Goal: Task Accomplishment & Management: Manage account settings

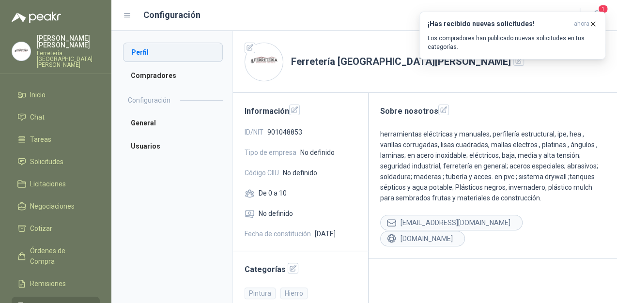
scroll to position [271, 0]
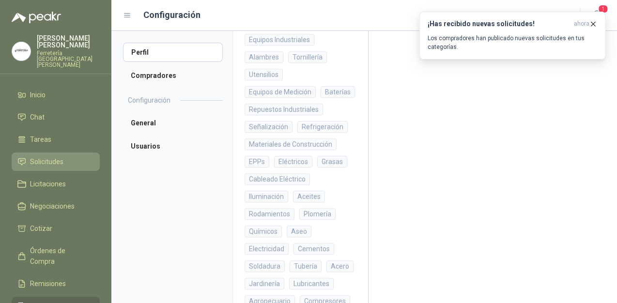
click at [45, 157] on span "Solicitudes" at bounding box center [46, 162] width 33 height 11
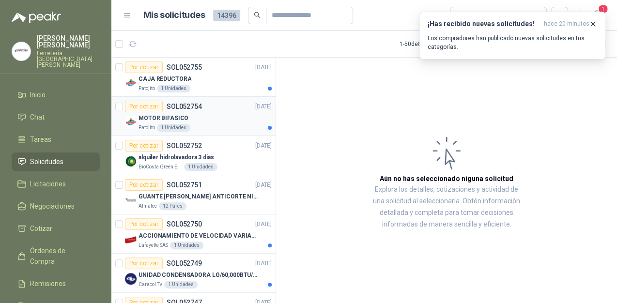
click at [198, 110] on div "Por cotizar SOL052754" at bounding box center [163, 107] width 77 height 12
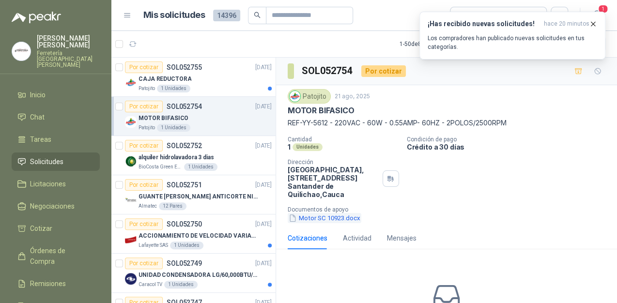
click at [320, 218] on button "Motor SC 10923.docx" at bounding box center [325, 218] width 74 height 10
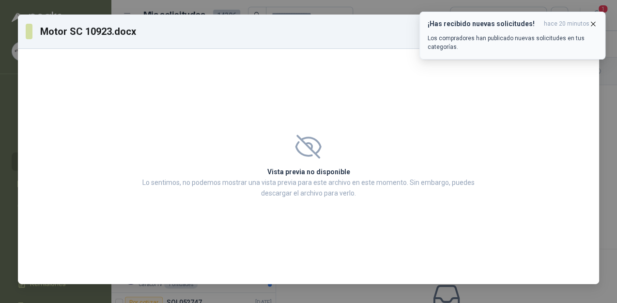
click at [591, 21] on icon "button" at bounding box center [593, 24] width 8 height 8
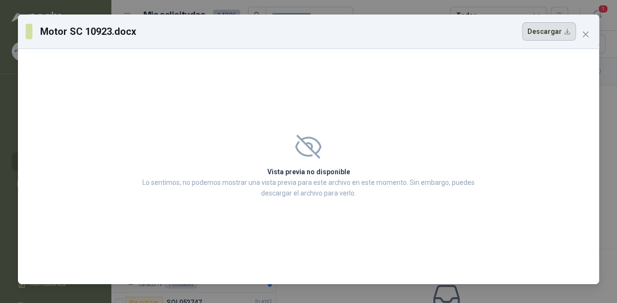
click at [556, 32] on button "Descargar" at bounding box center [549, 31] width 54 height 18
click at [591, 33] on span "Close" at bounding box center [586, 35] width 16 height 8
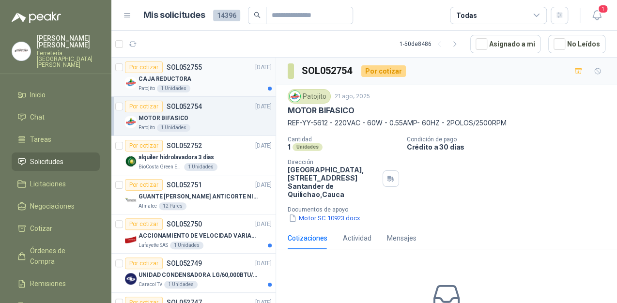
click at [194, 86] on div "Patojito 1 Unidades" at bounding box center [205, 89] width 133 height 8
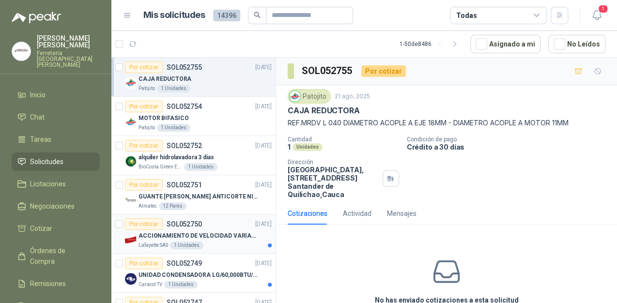
click at [216, 236] on p "ACCIONAMIENTO DE VELOCIDAD VARIABLE" at bounding box center [199, 236] width 121 height 9
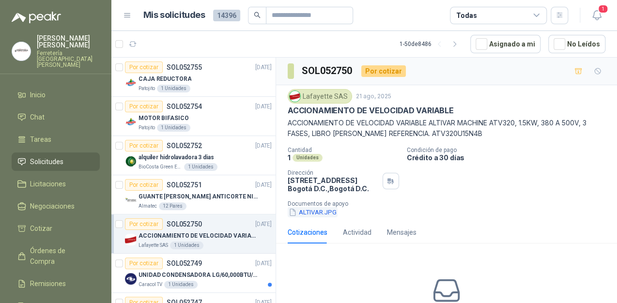
click at [307, 212] on button "ALTIVAR.JPG" at bounding box center [313, 212] width 50 height 10
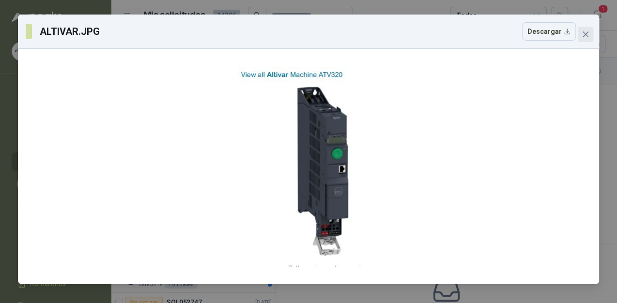
click at [586, 31] on icon "close" at bounding box center [586, 35] width 8 height 8
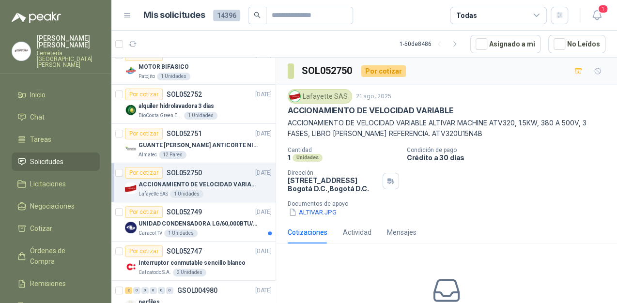
scroll to position [78, 0]
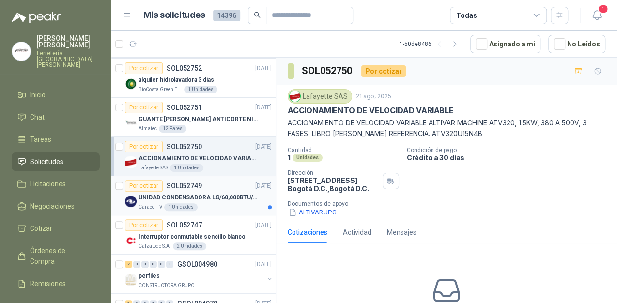
click at [217, 196] on p "UNIDAD CONDENSADORA LG/60,000BTU/220V/R410A: I" at bounding box center [199, 197] width 121 height 9
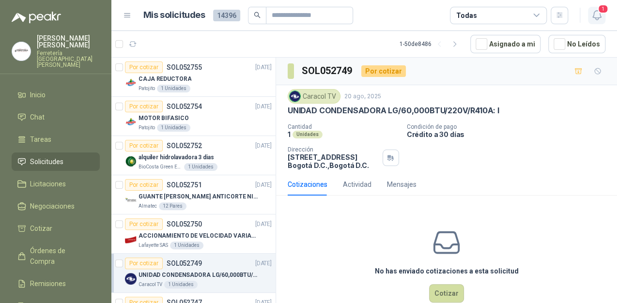
click at [596, 14] on icon "button" at bounding box center [597, 15] width 12 height 12
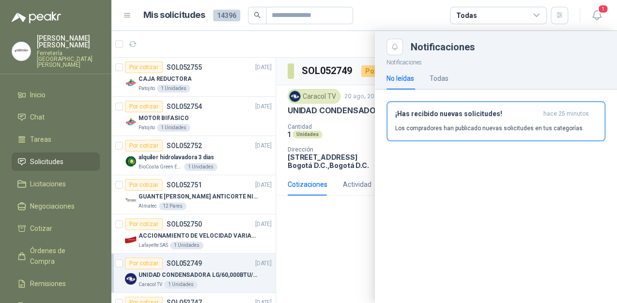
click at [122, 44] on div at bounding box center [364, 167] width 506 height 272
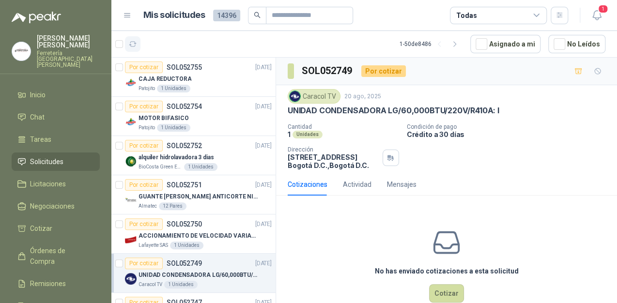
click at [134, 46] on icon "button" at bounding box center [133, 44] width 8 height 8
